Goal: Information Seeking & Learning: Find specific fact

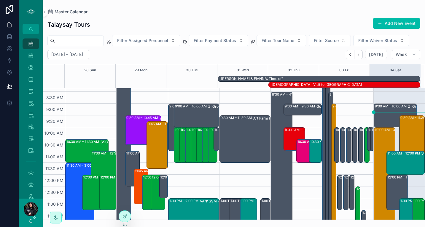
scroll to position [62, 0]
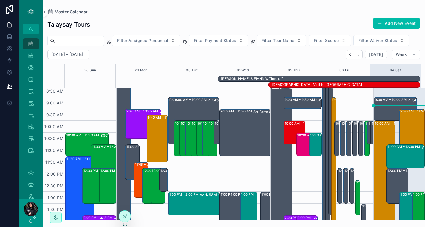
click at [407, 128] on div "9:30 AM – 11:30 AM VAN: FT - [PERSON_NAME] (10) [PERSON_NAME], TW:IZRW-ZWDB" at bounding box center [412, 133] width 24 height 46
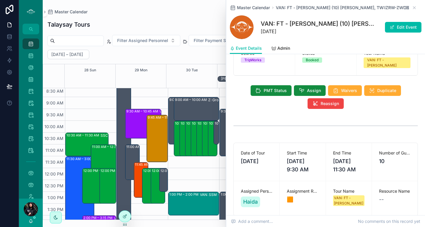
scroll to position [4, 0]
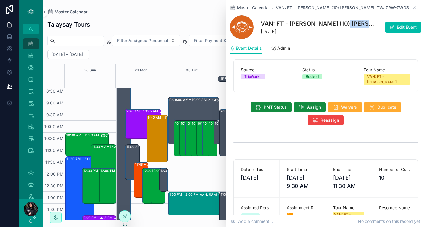
drag, startPoint x: 340, startPoint y: 23, endPoint x: 366, endPoint y: 24, distance: 25.5
click at [366, 24] on h1 "VAN: FT - [PERSON_NAME] (10) [PERSON_NAME], TW:IZRW-ZWDB" at bounding box center [319, 24] width 116 height 8
copy h1 "Divina Le"
click at [412, 7] on icon "scrollable content" at bounding box center [414, 7] width 5 height 5
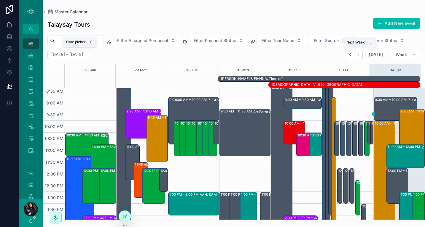
click at [361, 52] on icon "Next" at bounding box center [358, 54] width 4 height 4
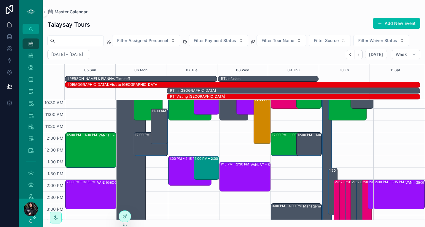
scroll to position [120, 0]
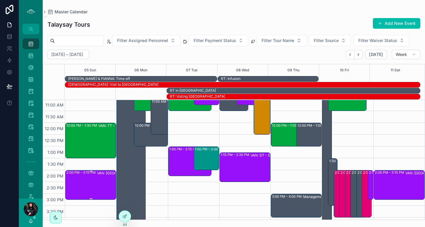
click at [90, 181] on div "2:00 PM – 3:15 PM VAN: [GEOGRAPHIC_DATA][PERSON_NAME] (1) [PERSON_NAME], TW:PDN…" at bounding box center [90, 185] width 49 height 28
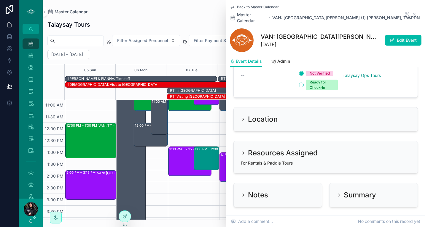
scroll to position [560, 0]
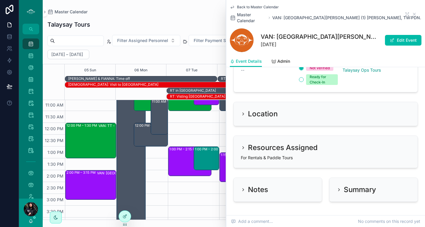
click at [273, 185] on div "Notes" at bounding box center [278, 189] width 74 height 9
click at [393, 36] on button "Edit Event" at bounding box center [403, 40] width 36 height 11
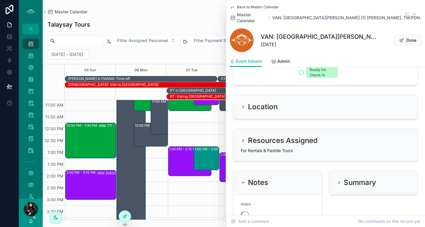
scroll to position [570, 0]
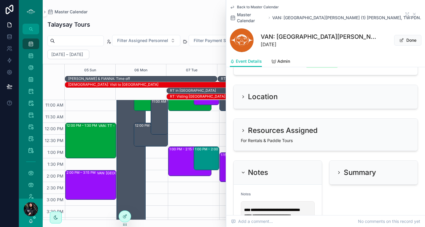
click at [265, 192] on div "Notes" at bounding box center [278, 195] width 74 height 7
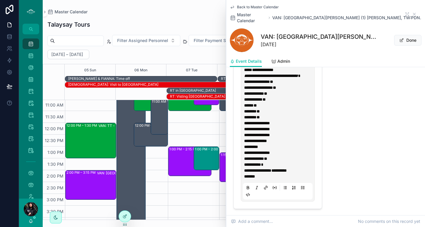
scroll to position [740, 0]
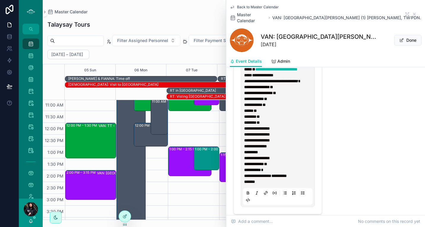
click at [292, 78] on p "**********" at bounding box center [279, 69] width 70 height 18
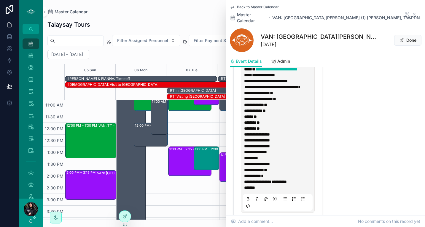
click at [399, 35] on button "Done" at bounding box center [407, 40] width 27 height 11
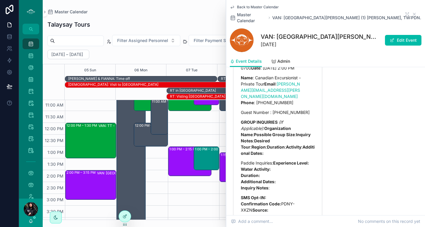
scroll to position [730, 0]
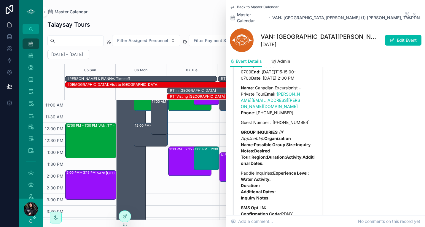
click at [208, 9] on div "Master Calendar" at bounding box center [233, 11] width 373 height 5
click at [233, 9] on icon "scrollable content" at bounding box center [232, 7] width 5 height 5
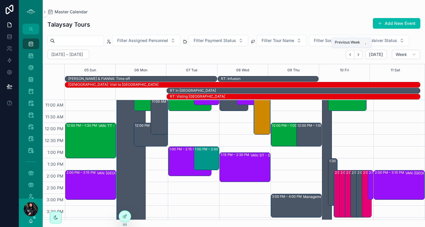
click at [352, 55] on icon "Back" at bounding box center [350, 54] width 4 height 4
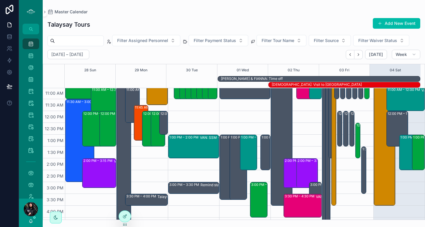
scroll to position [70, 0]
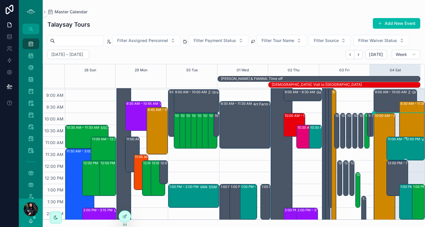
click at [406, 144] on div "11:00 AM – 12:00 PM VAN: SSM - [PERSON_NAME] (36) [PERSON_NAME] |S.U.C.C.E.S.S …" at bounding box center [406, 149] width 36 height 23
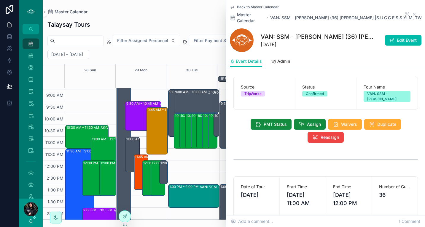
click at [339, 18] on span "VAN: SSM - [PERSON_NAME] (36) [PERSON_NAME] |S.U.C.C.E.S.S YLM, TW:ZAVM-HVZT" at bounding box center [348, 18] width 156 height 6
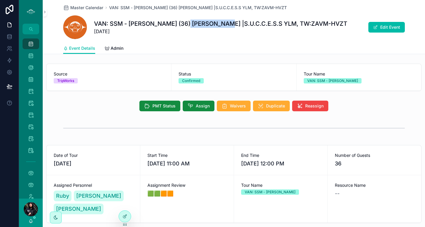
drag, startPoint x: 177, startPoint y: 23, endPoint x: 214, endPoint y: 24, distance: 36.2
click at [214, 24] on h1 "VAN: SSM - [PERSON_NAME] (36) [PERSON_NAME] |S.U.C.C.E.S.S YLM, TW:ZAVM-HVZT" at bounding box center [220, 24] width 253 height 8
copy h1 "[PERSON_NAME]"
click at [80, 6] on span "Master Calendar" at bounding box center [86, 8] width 33 height 6
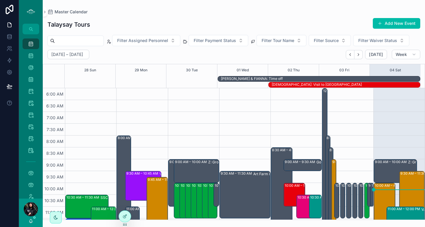
scroll to position [142, 0]
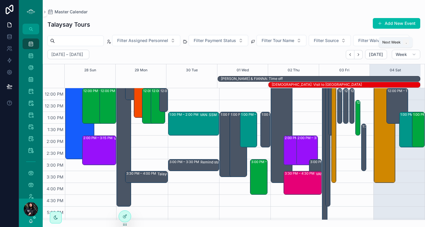
click at [359, 55] on icon "Next" at bounding box center [358, 54] width 4 height 4
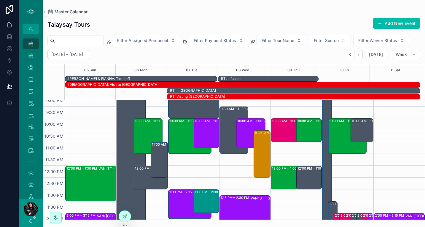
scroll to position [77, 0]
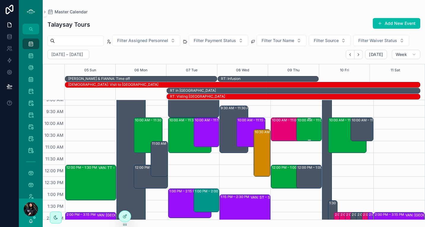
click at [301, 126] on div "10:00 AM – 11:00 AM SSC: TT - Early Bird Sunshine Coast (2) [PERSON_NAME], TW:X…" at bounding box center [309, 129] width 24 height 23
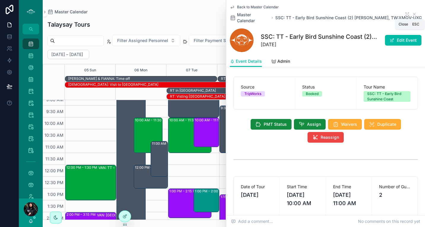
click at [412, 14] on icon "scrollable content" at bounding box center [414, 14] width 5 height 5
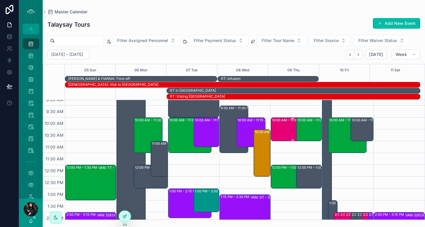
click at [284, 128] on div "10:00 AM – 11:00 AM VAN: TO - [PERSON_NAME] (24) [PERSON_NAME], TW:PBFU-WFTZ" at bounding box center [293, 129] width 42 height 23
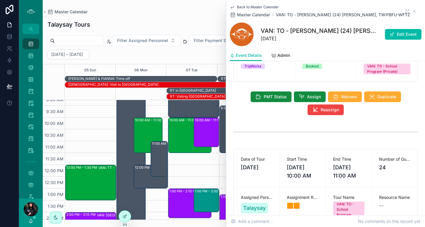
scroll to position [6, 0]
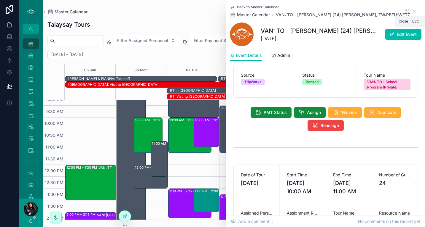
click at [412, 12] on icon "scrollable content" at bounding box center [414, 11] width 5 height 5
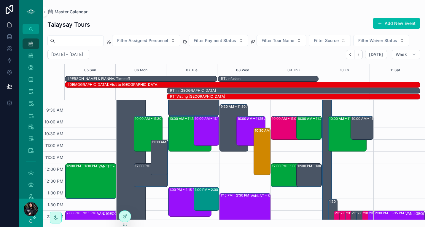
scroll to position [81, 0]
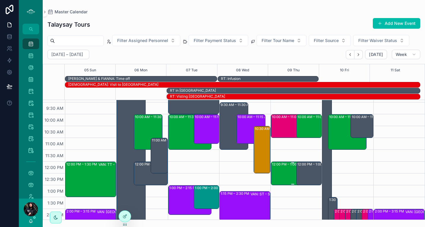
click at [279, 177] on div "12:00 PM – 1:00 PM VAN: TT - [PERSON_NAME] (2) [PERSON_NAME], TW:EGMC-PGPA" at bounding box center [293, 173] width 42 height 23
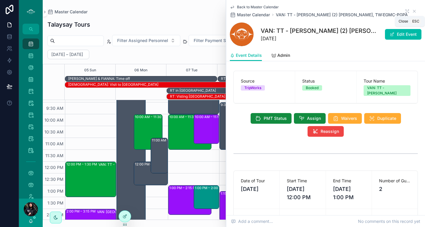
click at [412, 12] on icon "scrollable content" at bounding box center [414, 11] width 5 height 5
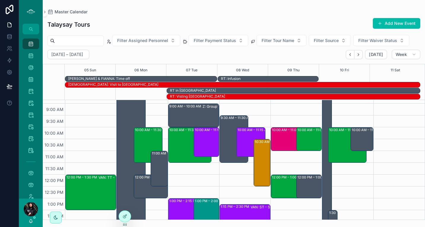
scroll to position [70, 0]
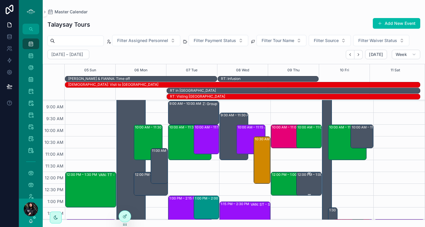
click at [311, 188] on div "12:00 PM – 1:00 PM Z: Group School Tours (1) [PERSON_NAME], TW:ZDVF-RBXX" at bounding box center [309, 184] width 24 height 23
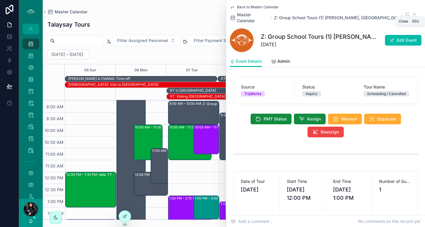
click at [413, 13] on icon "scrollable content" at bounding box center [414, 14] width 2 height 2
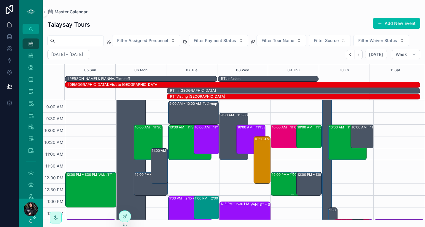
click at [279, 182] on div "12:00 PM – 1:00 PM VAN: TT - [PERSON_NAME] (2) [PERSON_NAME], TW:EGMC-PGPA" at bounding box center [293, 184] width 42 height 23
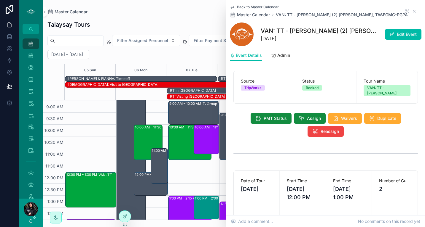
click at [309, 120] on span "Assign" at bounding box center [314, 119] width 14 height 6
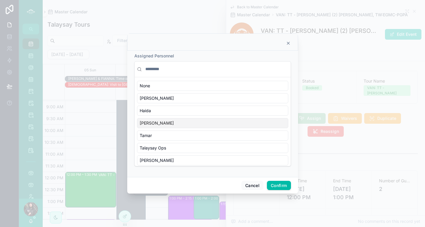
click at [170, 123] on div "[PERSON_NAME]" at bounding box center [212, 123] width 151 height 10
click at [202, 123] on div "[PERSON_NAME]" at bounding box center [212, 123] width 151 height 10
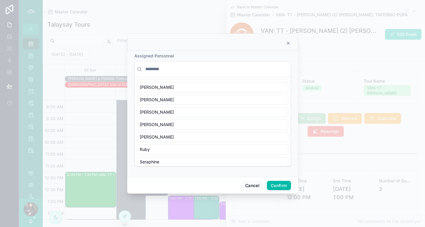
scroll to position [226, 0]
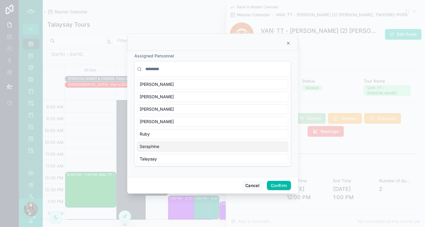
click at [259, 147] on div "Seraphine" at bounding box center [212, 147] width 151 height 10
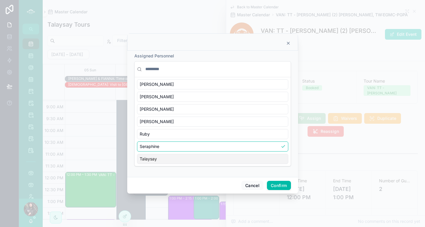
click at [283, 184] on button "Confirm" at bounding box center [279, 185] width 24 height 9
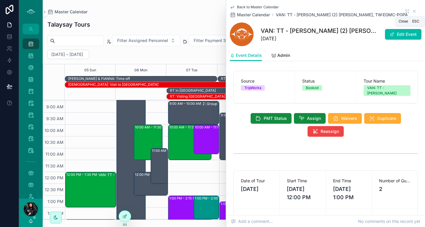
click at [412, 11] on icon "scrollable content" at bounding box center [414, 11] width 5 height 5
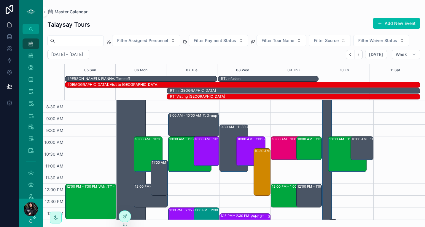
scroll to position [57, 0]
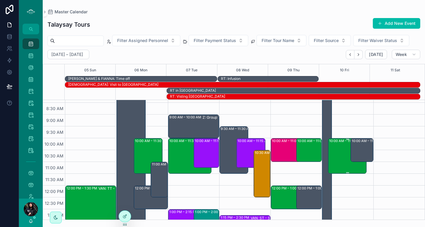
click at [342, 153] on div "10:00 AM – 11:30 AM VAN: TT - [PERSON_NAME] (2) [PERSON_NAME], TW:MWJF-MTAY" at bounding box center [347, 156] width 37 height 34
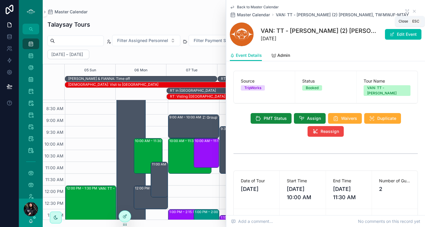
click at [413, 12] on icon "scrollable content" at bounding box center [414, 11] width 2 height 2
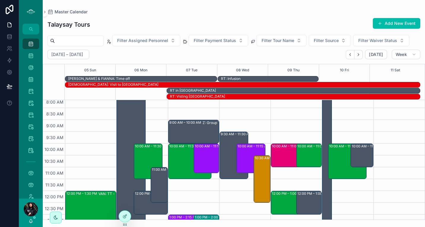
scroll to position [73, 0]
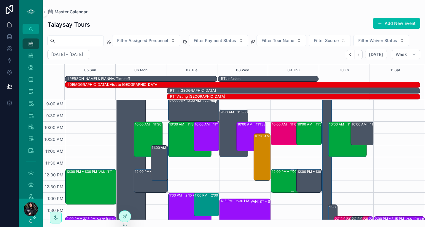
click at [281, 178] on div "12:00 PM – 1:00 PM VAN: TT - [PERSON_NAME] (2) [PERSON_NAME], TW:EGMC-PGPA" at bounding box center [293, 181] width 42 height 23
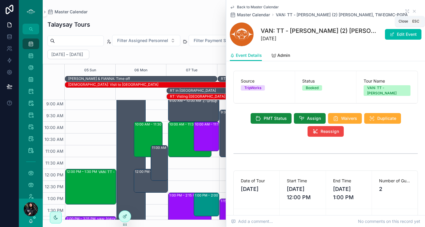
click at [413, 10] on icon "scrollable content" at bounding box center [414, 11] width 2 height 2
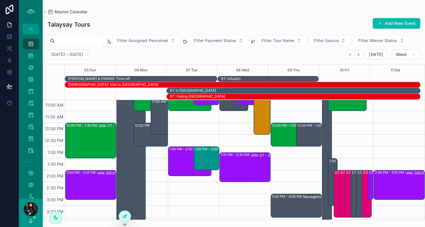
scroll to position [120, 0]
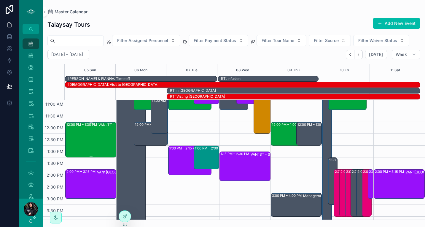
click at [97, 141] on div "12:00 PM – 1:30 PM VAN: TT - [PERSON_NAME] (3) [PERSON_NAME], TW:MXQH-NNZG" at bounding box center [90, 140] width 49 height 34
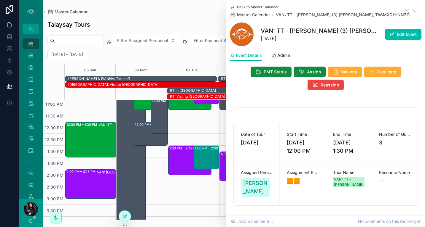
scroll to position [26, 0]
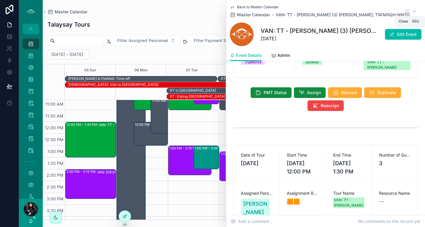
click at [412, 13] on icon "scrollable content" at bounding box center [414, 11] width 5 height 5
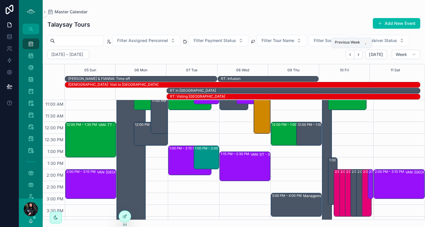
click at [352, 56] on icon "Back" at bounding box center [350, 54] width 4 height 4
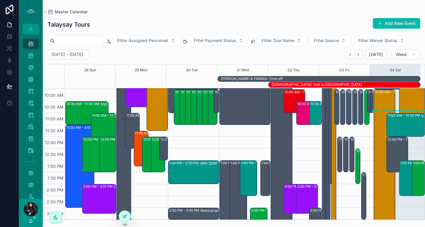
scroll to position [92, 0]
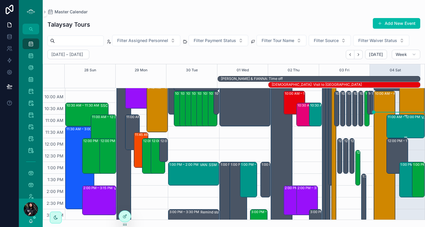
click at [395, 128] on div "11:00 AM – 12:00 PM VAN: SSM - [PERSON_NAME] (36) [PERSON_NAME] |S.U.C.C.E.S.S …" at bounding box center [406, 126] width 36 height 23
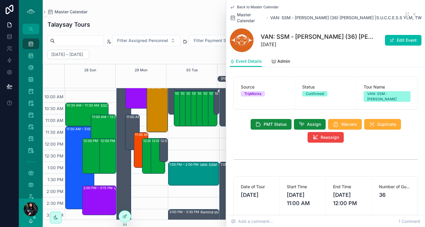
click at [328, 20] on span "VAN: SSM - [PERSON_NAME] (36) [PERSON_NAME] |S.U.C.C.E.S.S YLM, TW:ZAVM-HVZT" at bounding box center [348, 18] width 156 height 6
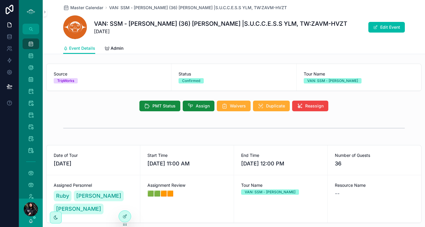
click at [186, 5] on span "VAN: SSM - [PERSON_NAME] (36) [PERSON_NAME] |S.U.C.C.E.S.S YLM, TW:ZAVM-HVZT" at bounding box center [198, 8] width 178 height 6
drag, startPoint x: 178, startPoint y: 22, endPoint x: 212, endPoint y: 23, distance: 34.1
click at [212, 23] on h1 "VAN: SSM - [PERSON_NAME] (36) [PERSON_NAME] |S.U.C.C.E.S.S YLM, TW:ZAVM-HVZT" at bounding box center [220, 24] width 253 height 8
click at [243, 72] on span "Status" at bounding box center [234, 74] width 110 height 6
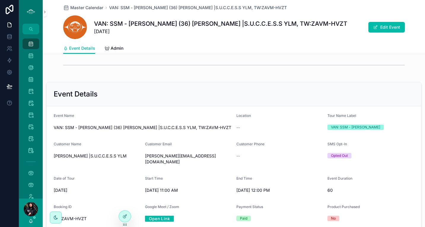
scroll to position [240, 0]
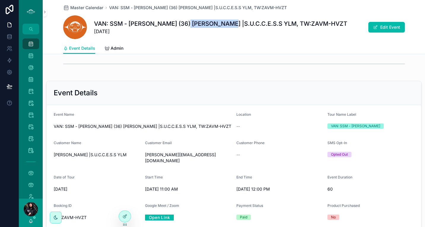
drag, startPoint x: 179, startPoint y: 24, endPoint x: 215, endPoint y: 22, distance: 35.9
click at [215, 22] on h1 "VAN: SSM - [PERSON_NAME] (36) [PERSON_NAME] |S.U.C.C.E.S.S YLM, TW:ZAVM-HVZT" at bounding box center [220, 24] width 253 height 8
copy h1 "[PERSON_NAME]"
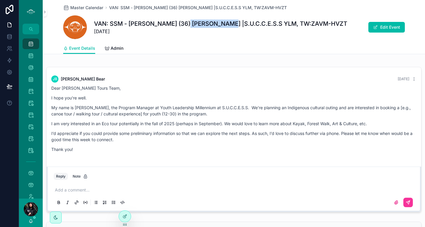
scroll to position [0, 0]
